Goal: Information Seeking & Learning: Check status

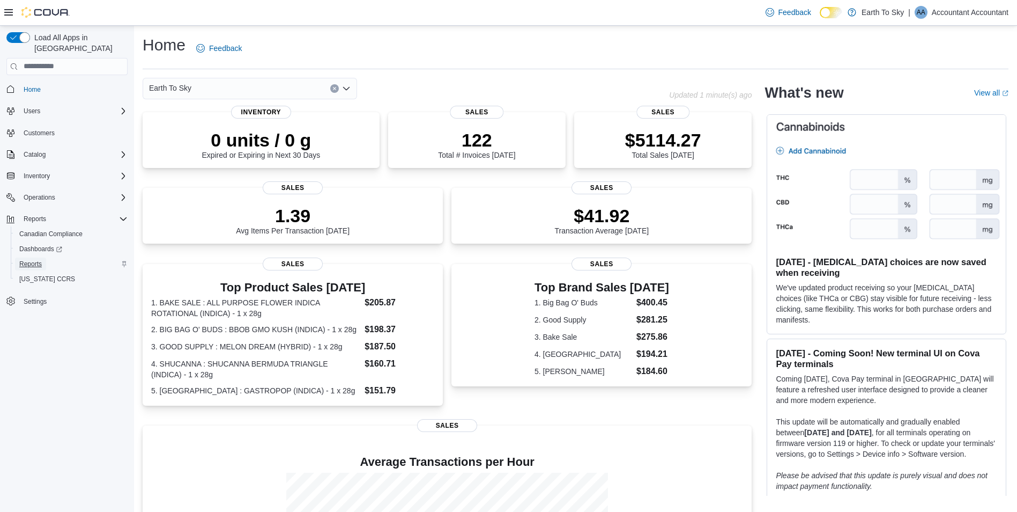
click at [31, 260] on span "Reports" at bounding box center [30, 264] width 23 height 9
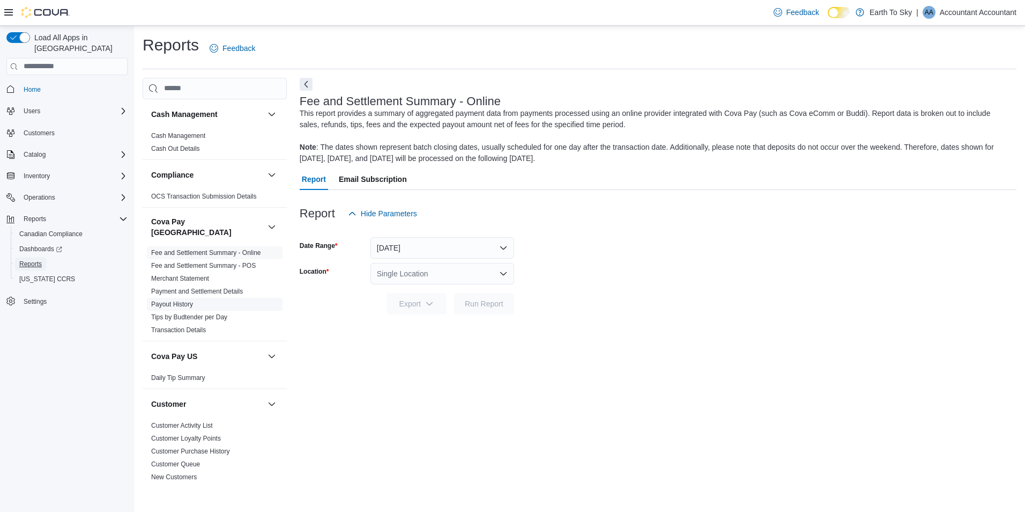
scroll to position [54, 0]
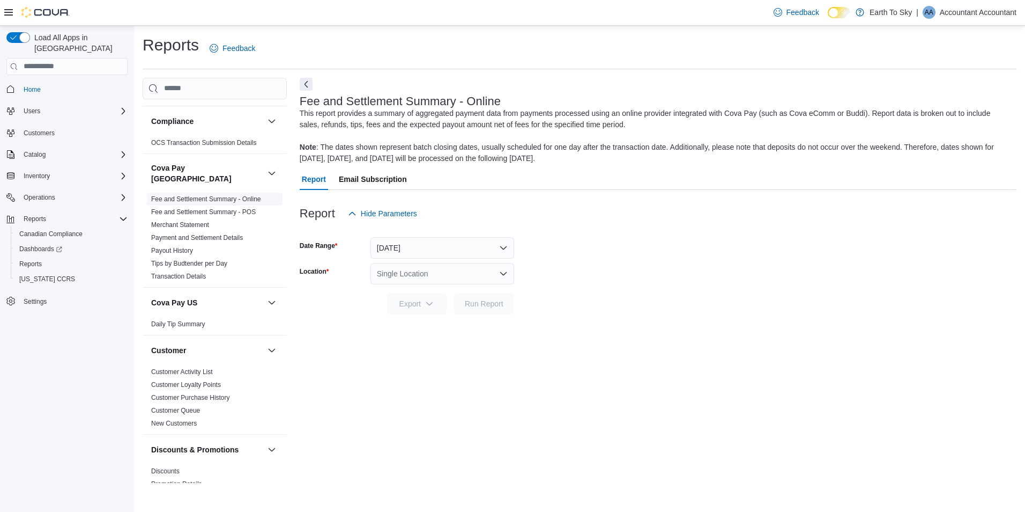
click at [224, 195] on link "Fee and Settlement Summary - Online" at bounding box center [206, 199] width 110 height 8
click at [412, 239] on button "[DATE]" at bounding box center [443, 247] width 144 height 21
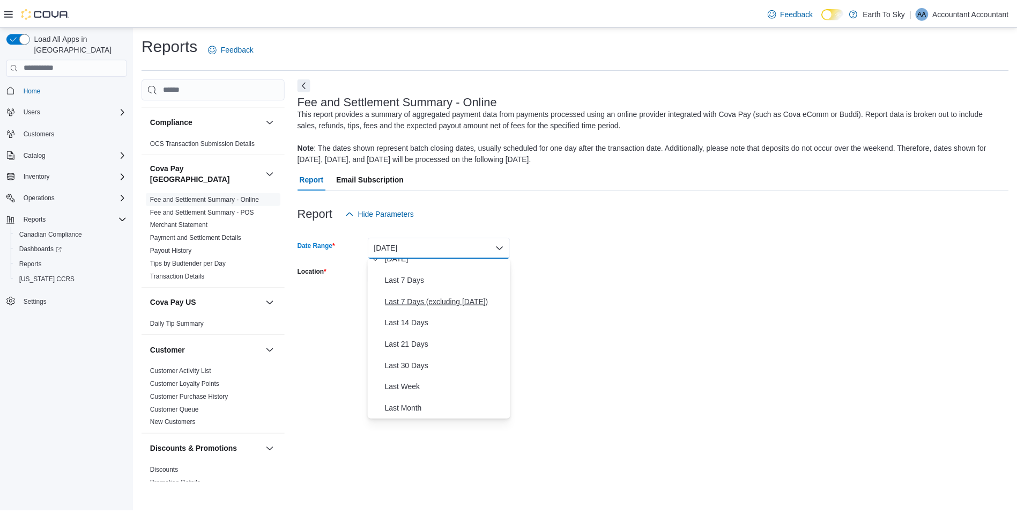
scroll to position [107, 0]
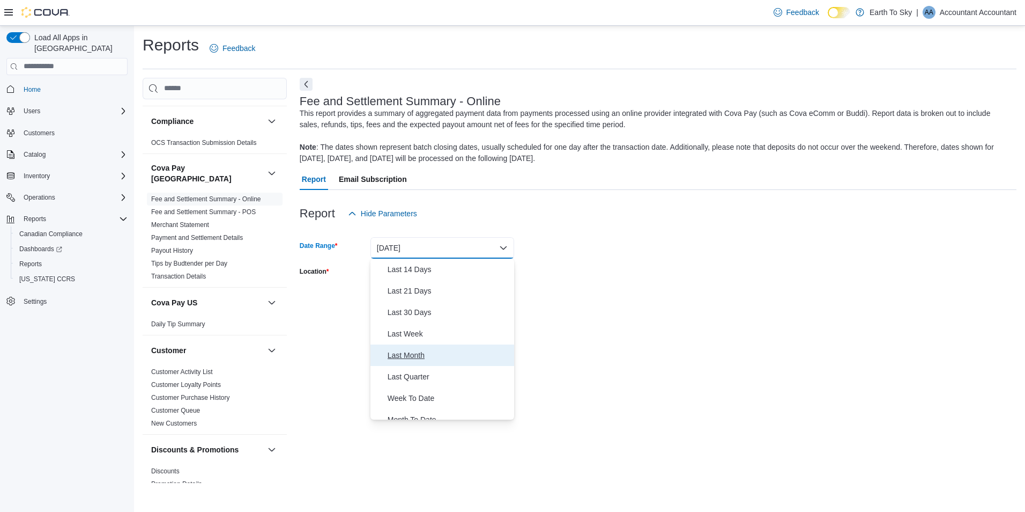
click at [413, 352] on span "Last Month" at bounding box center [449, 355] width 122 height 13
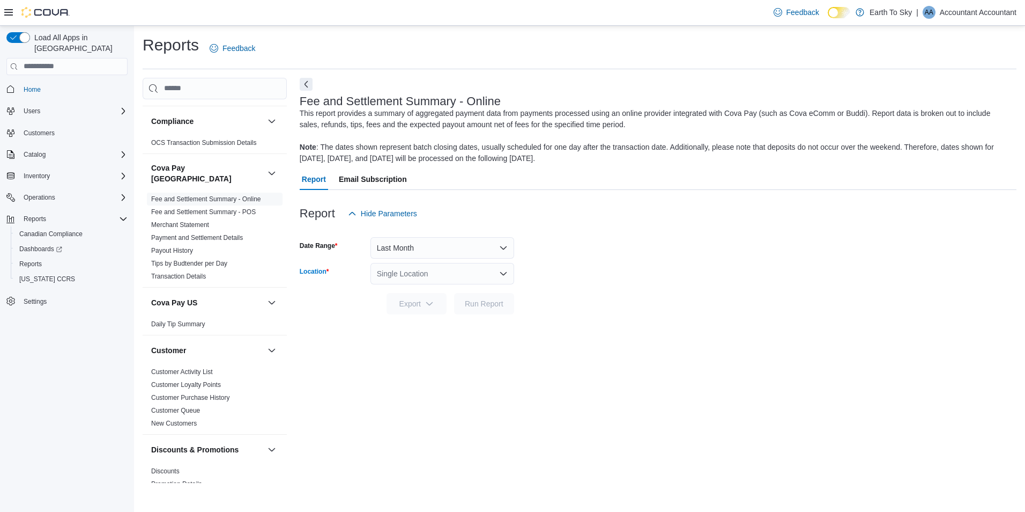
click at [415, 276] on div "Single Location" at bounding box center [443, 273] width 144 height 21
click at [423, 334] on span "Sooke" at bounding box center [417, 338] width 21 height 11
click at [482, 304] on span "Run Report" at bounding box center [484, 303] width 39 height 11
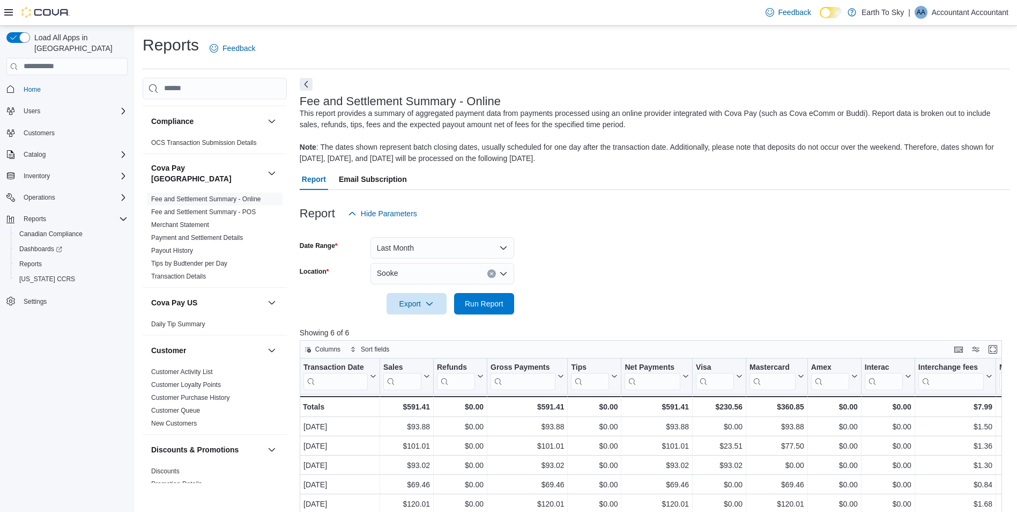
click at [574, 317] on div at bounding box center [655, 320] width 710 height 13
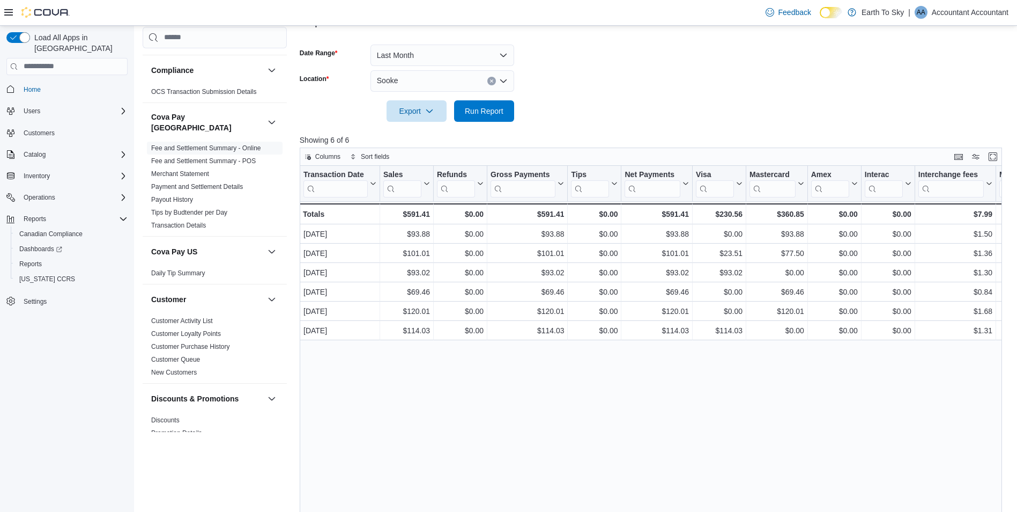
scroll to position [139, 0]
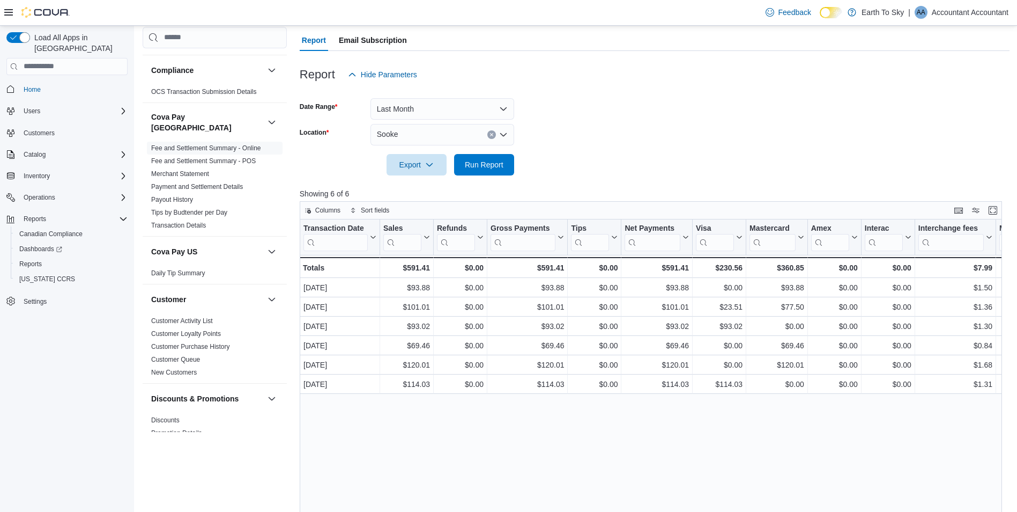
click at [413, 465] on div "Transaction Date Click to view column header actions Sales Click to view column…" at bounding box center [655, 414] width 710 height 391
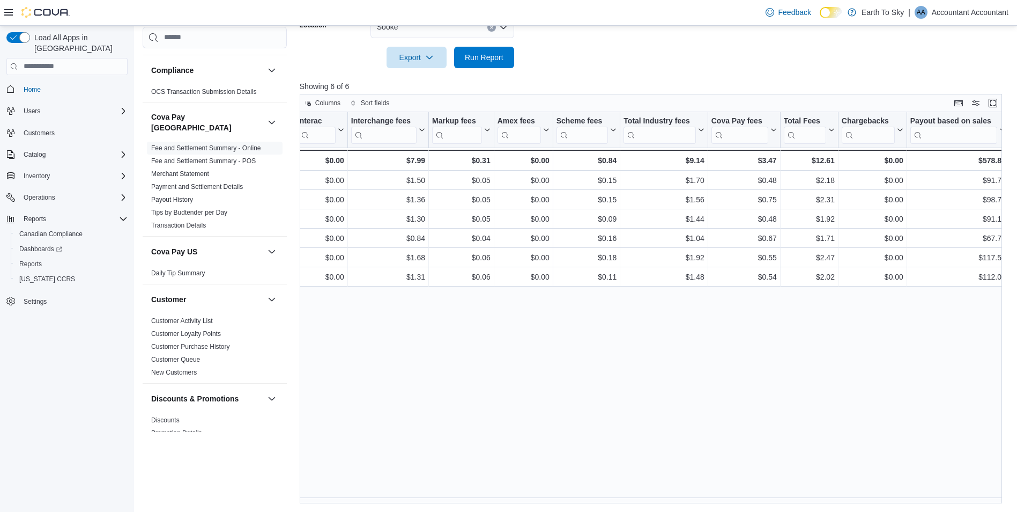
scroll to position [32, 0]
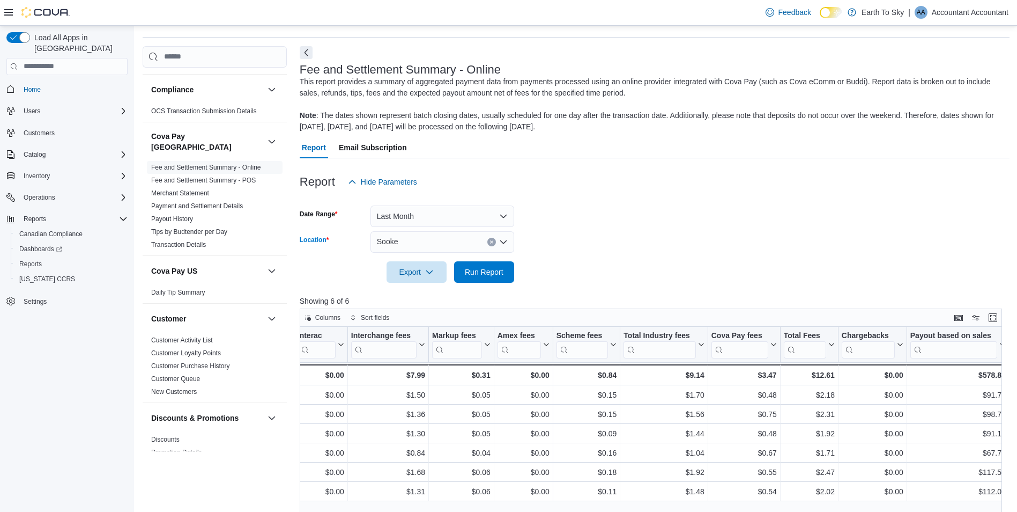
click at [507, 240] on icon "Open list of options" at bounding box center [503, 242] width 9 height 9
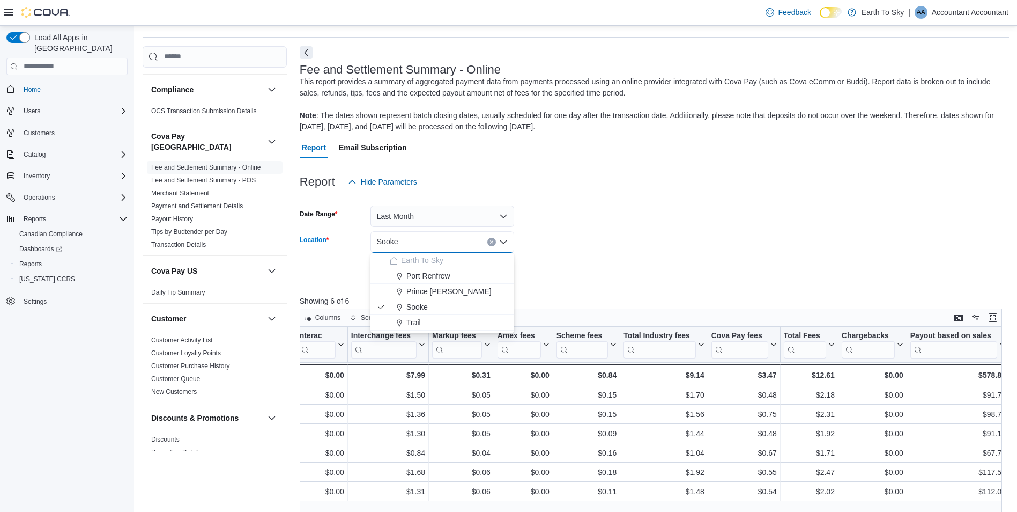
click at [424, 319] on div "Trail" at bounding box center [449, 322] width 118 height 11
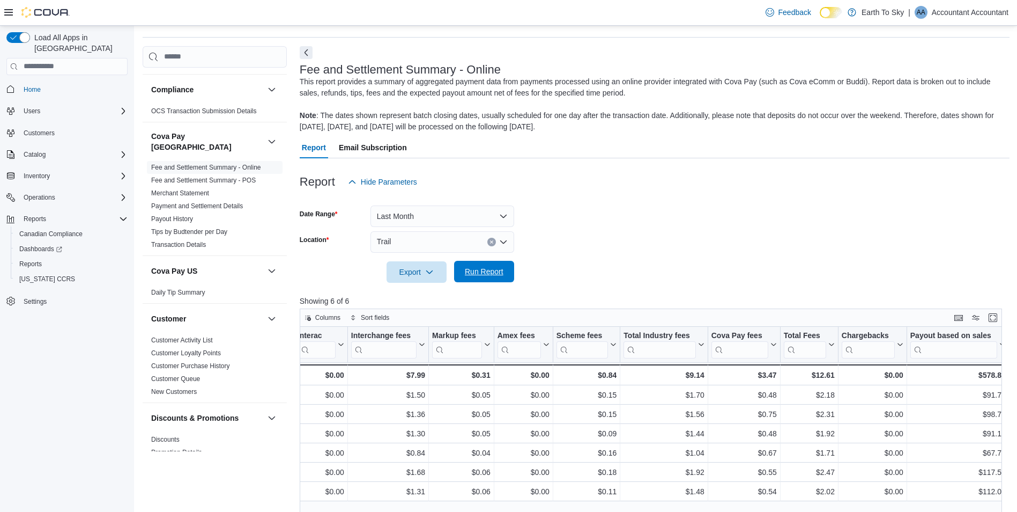
click at [467, 276] on span "Run Report" at bounding box center [484, 271] width 39 height 11
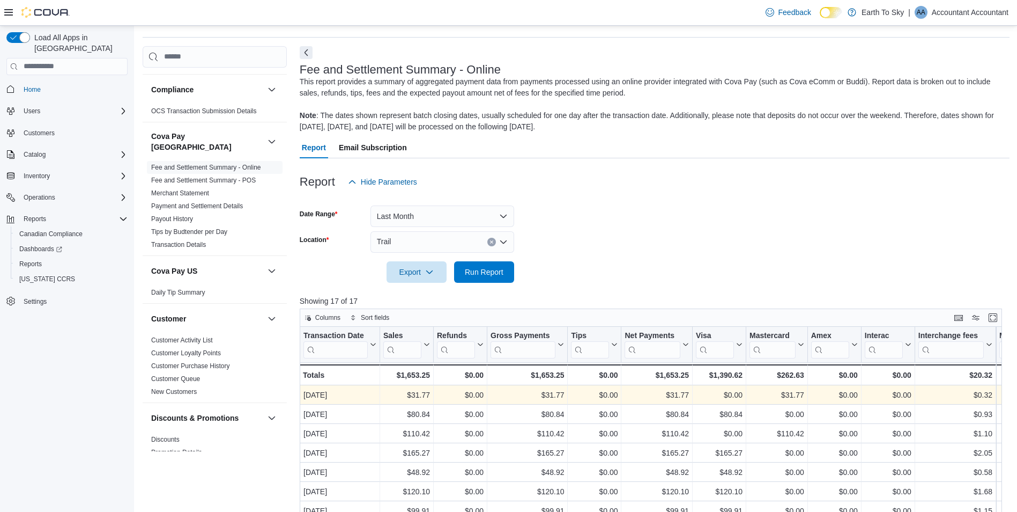
scroll to position [246, 0]
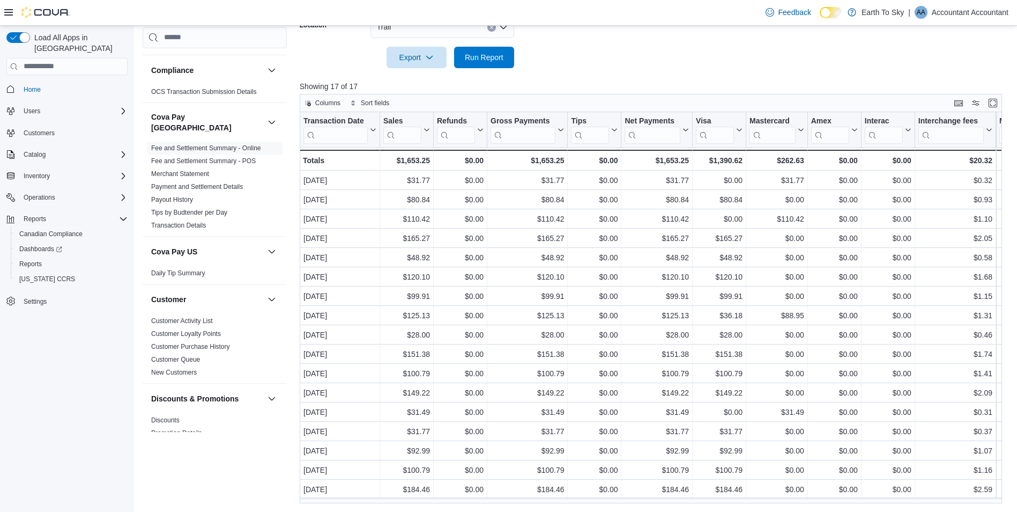
click at [653, 60] on form "Date Range Last Month Location Trail Export Run Report" at bounding box center [655, 23] width 710 height 90
click at [671, 98] on div "Columns Sort fields" at bounding box center [651, 103] width 703 height 18
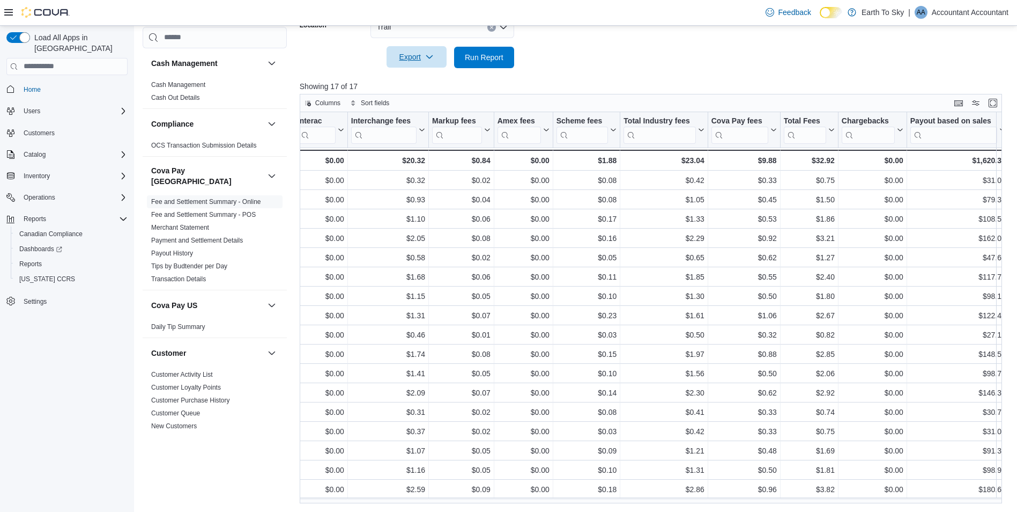
scroll to position [139, 0]
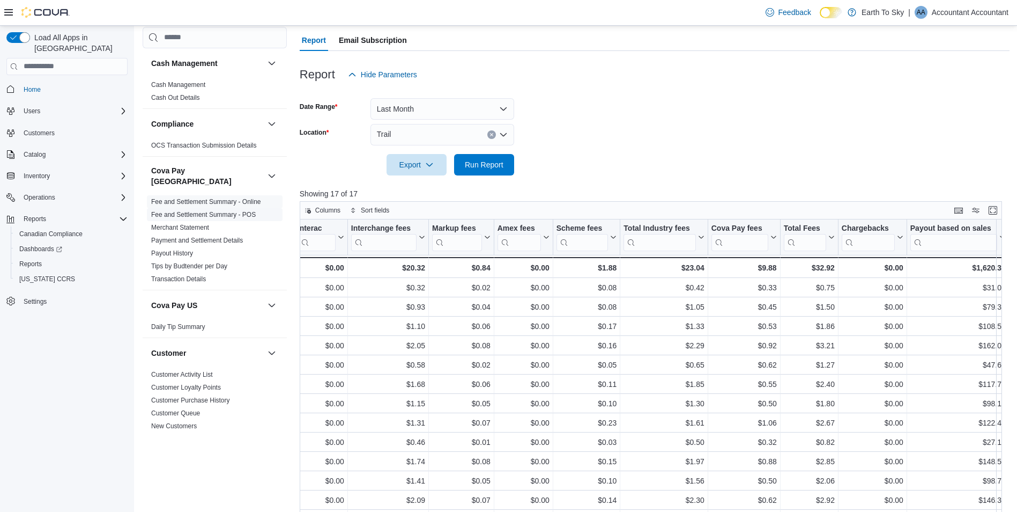
click at [242, 210] on span "Fee and Settlement Summary - POS" at bounding box center [203, 214] width 105 height 9
click at [244, 211] on link "Fee and Settlement Summary - POS" at bounding box center [203, 215] width 105 height 8
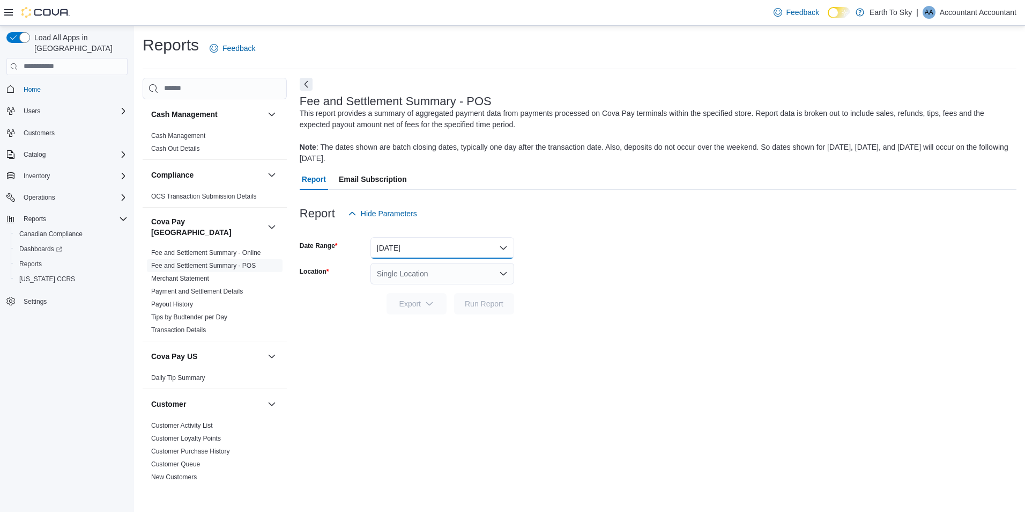
click at [504, 244] on button "[DATE]" at bounding box center [443, 247] width 144 height 21
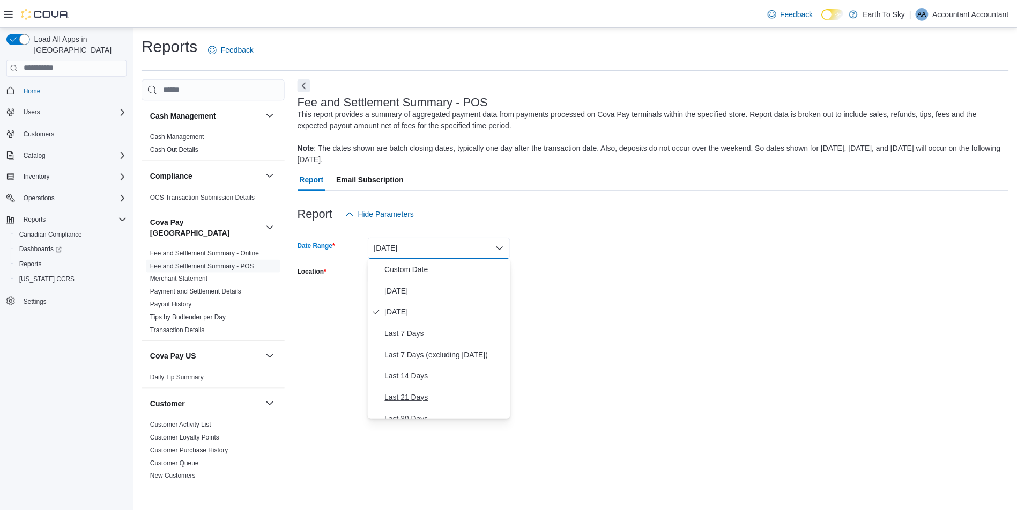
scroll to position [54, 0]
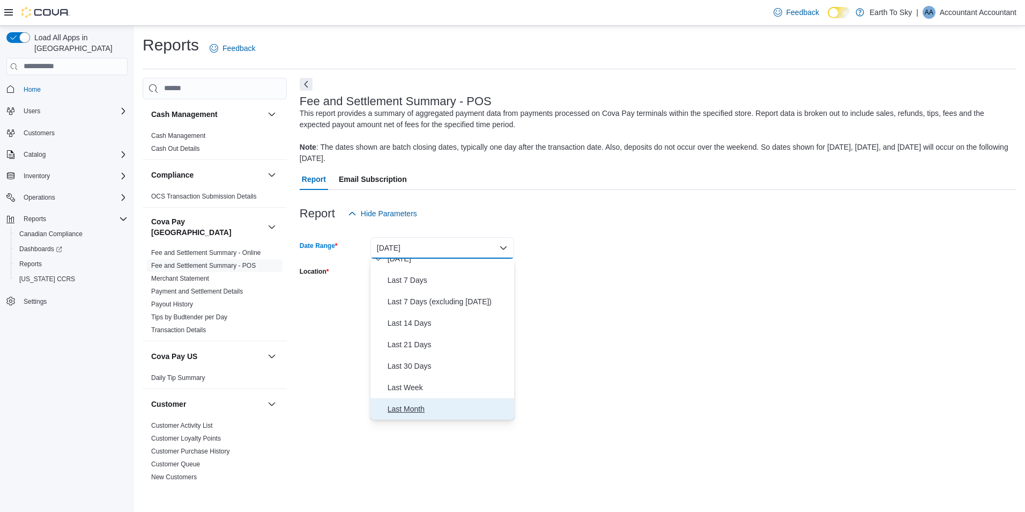
click at [408, 413] on span "Last Month" at bounding box center [449, 408] width 122 height 13
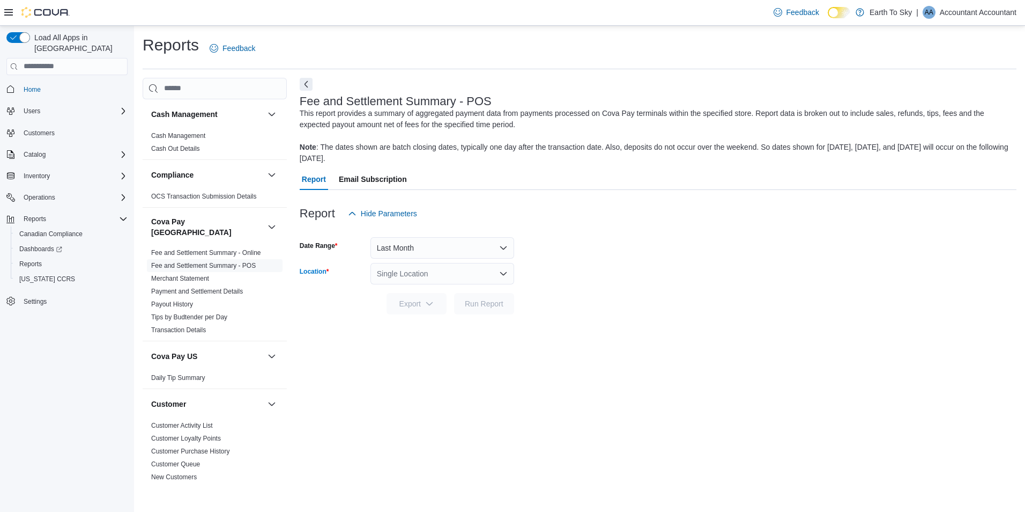
click at [388, 268] on div "Single Location" at bounding box center [443, 273] width 144 height 21
click at [411, 333] on span "Sooke" at bounding box center [417, 338] width 21 height 11
click at [463, 295] on span "Run Report" at bounding box center [484, 302] width 47 height 21
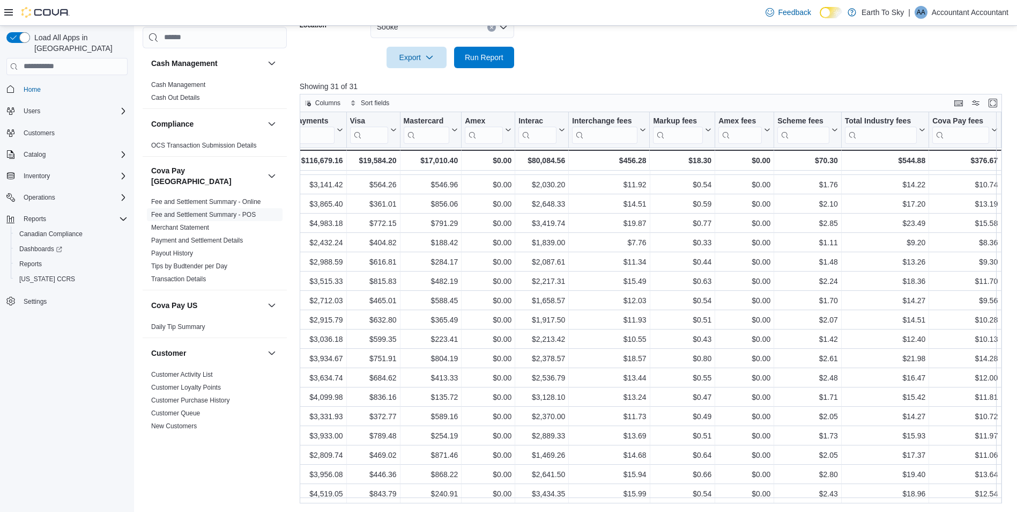
scroll to position [271, 362]
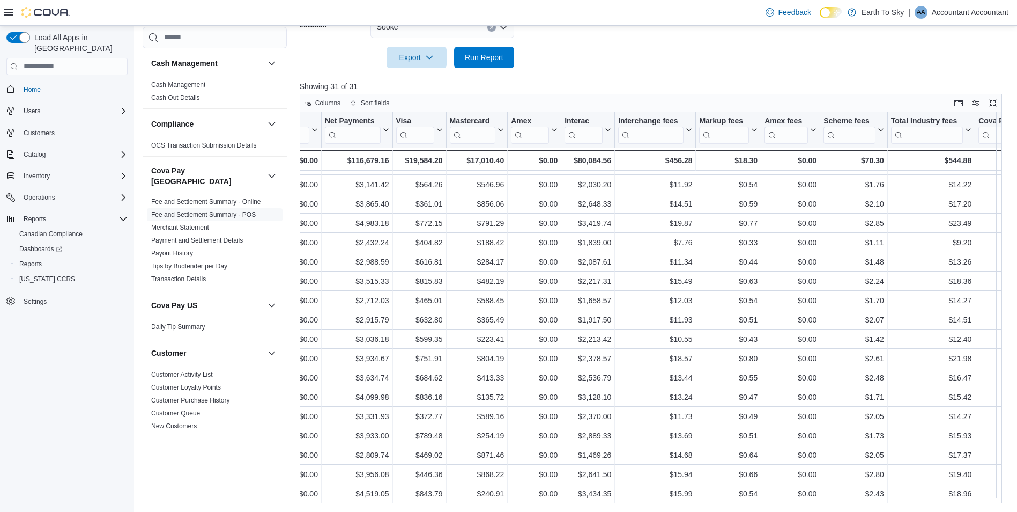
click at [669, 73] on div at bounding box center [655, 74] width 710 height 13
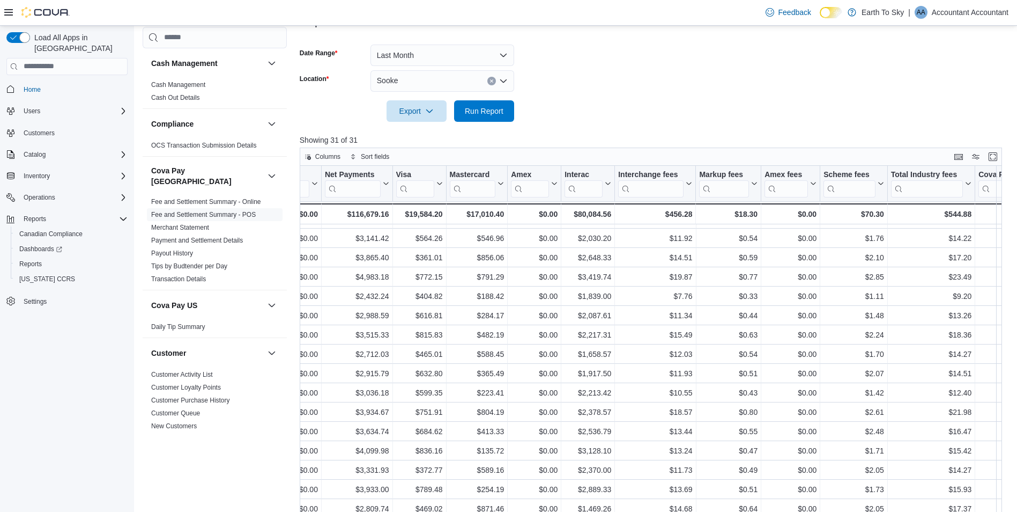
scroll to position [139, 0]
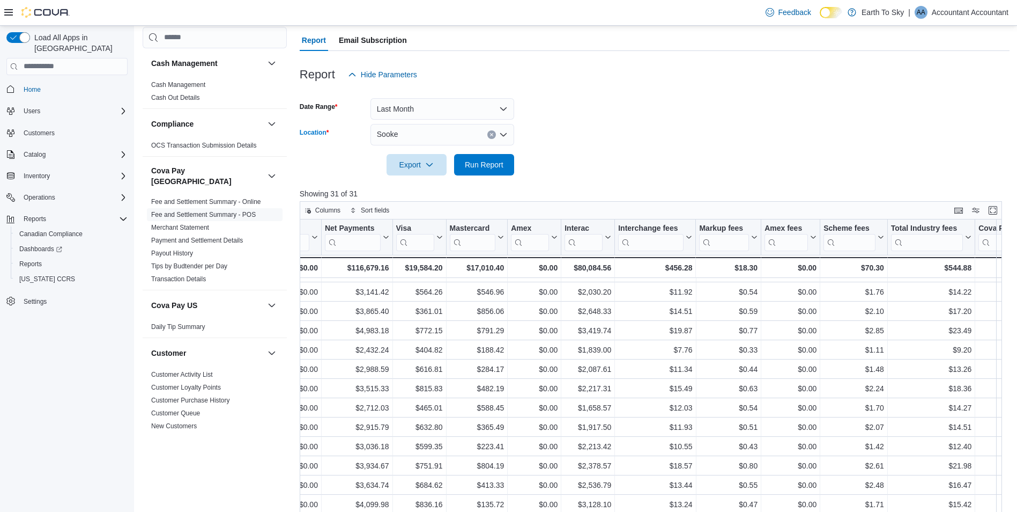
click at [507, 130] on icon "Open list of options" at bounding box center [503, 134] width 9 height 9
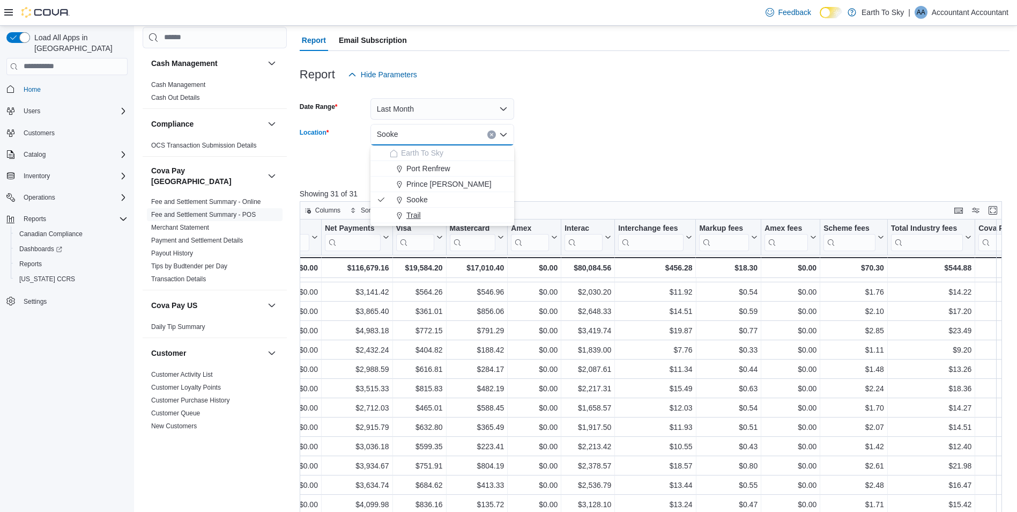
click at [409, 211] on span "Trail" at bounding box center [414, 215] width 14 height 11
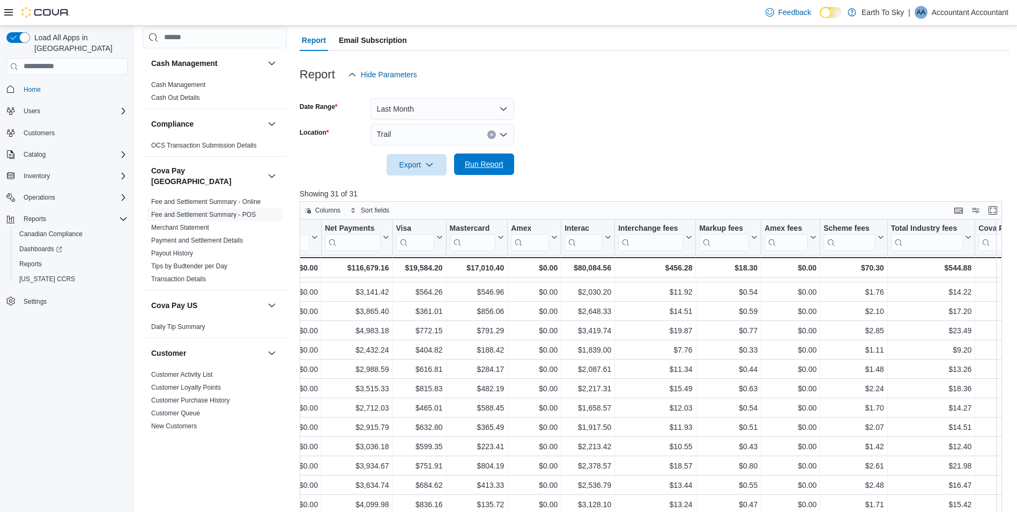
click at [471, 157] on span "Run Report" at bounding box center [484, 163] width 47 height 21
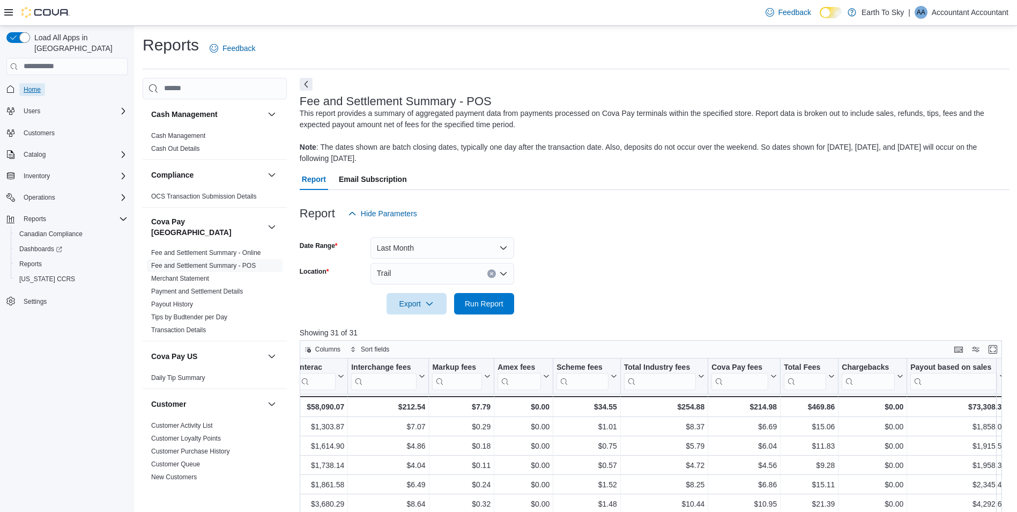
click at [23, 83] on link "Home" at bounding box center [32, 89] width 26 height 13
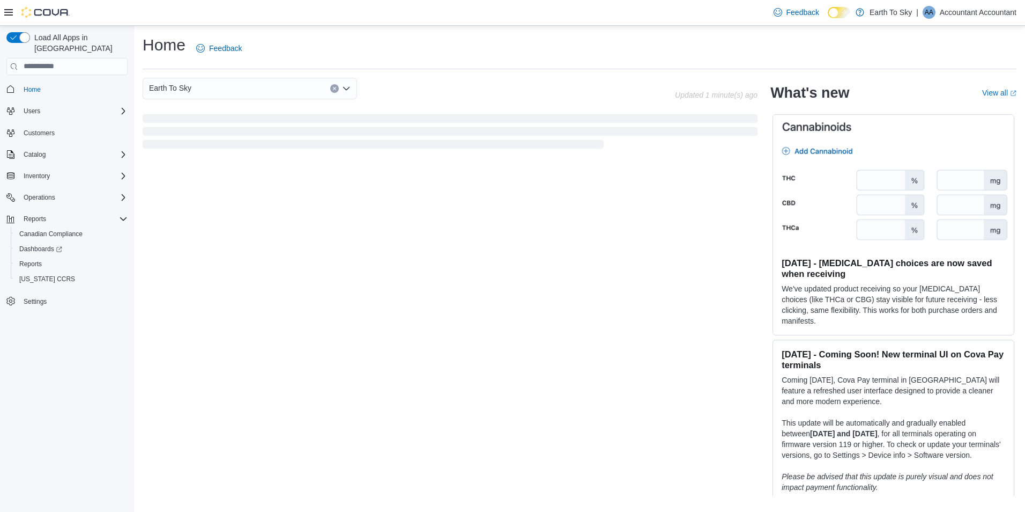
click at [954, 8] on p "Accountant Accountant" at bounding box center [978, 12] width 77 height 13
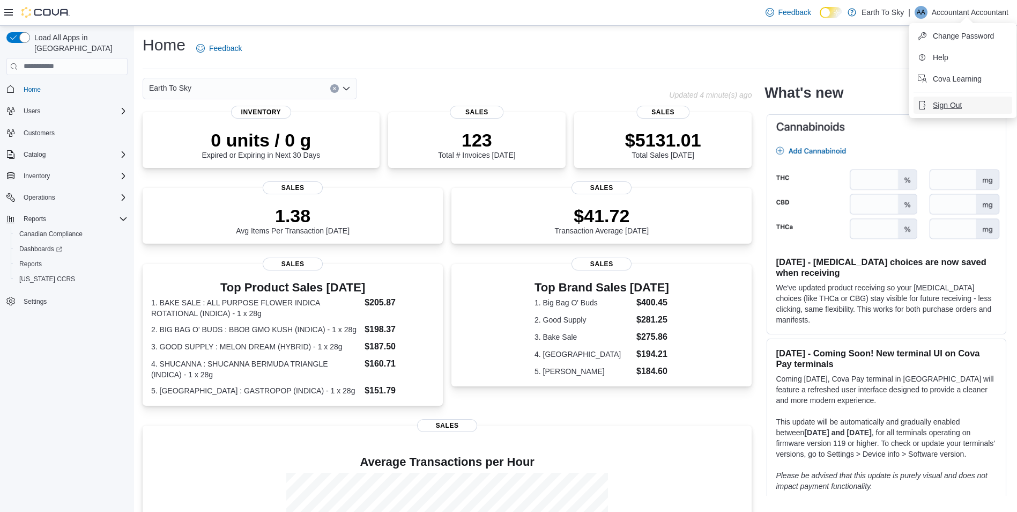
click at [941, 109] on span "Sign Out" at bounding box center [947, 105] width 29 height 11
